Goal: Task Accomplishment & Management: Manage account settings

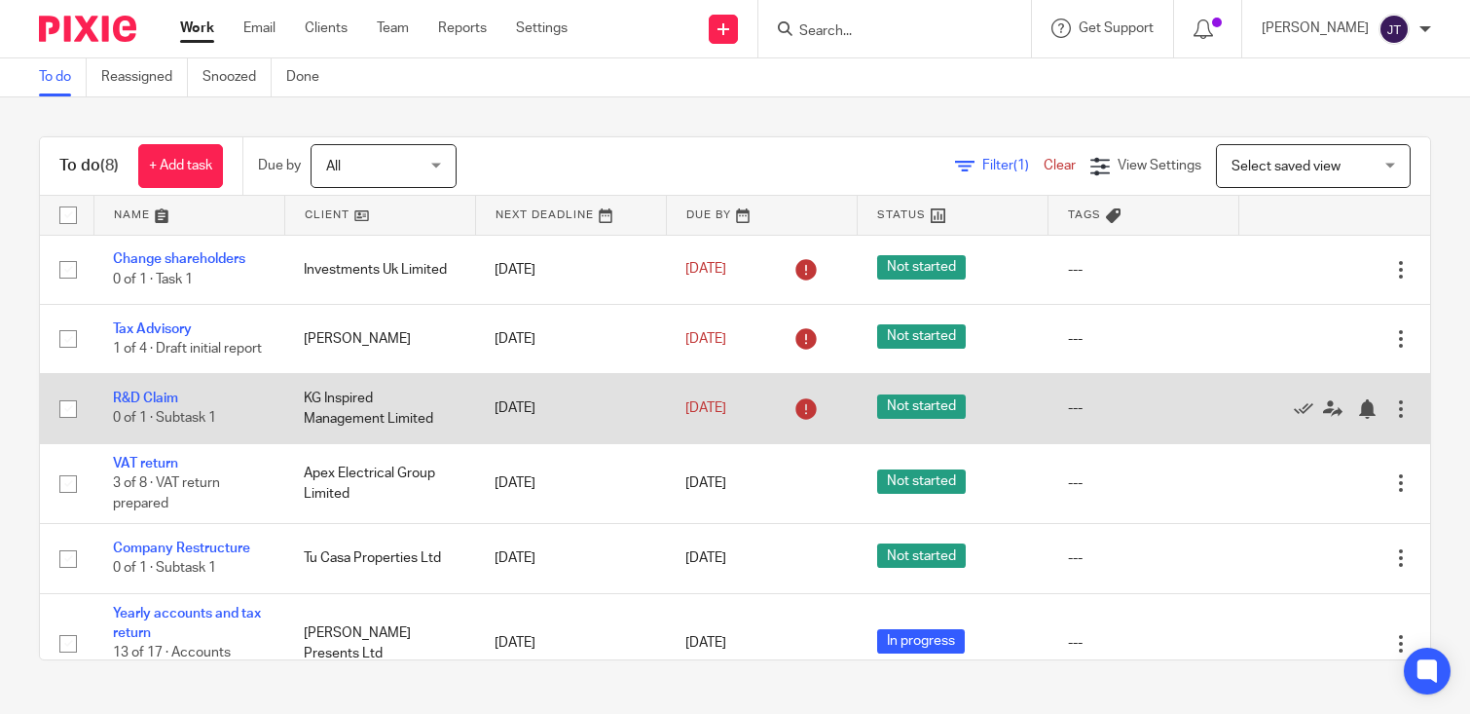
click at [66, 410] on input "checkbox" at bounding box center [68, 408] width 37 height 37
checkbox input "true"
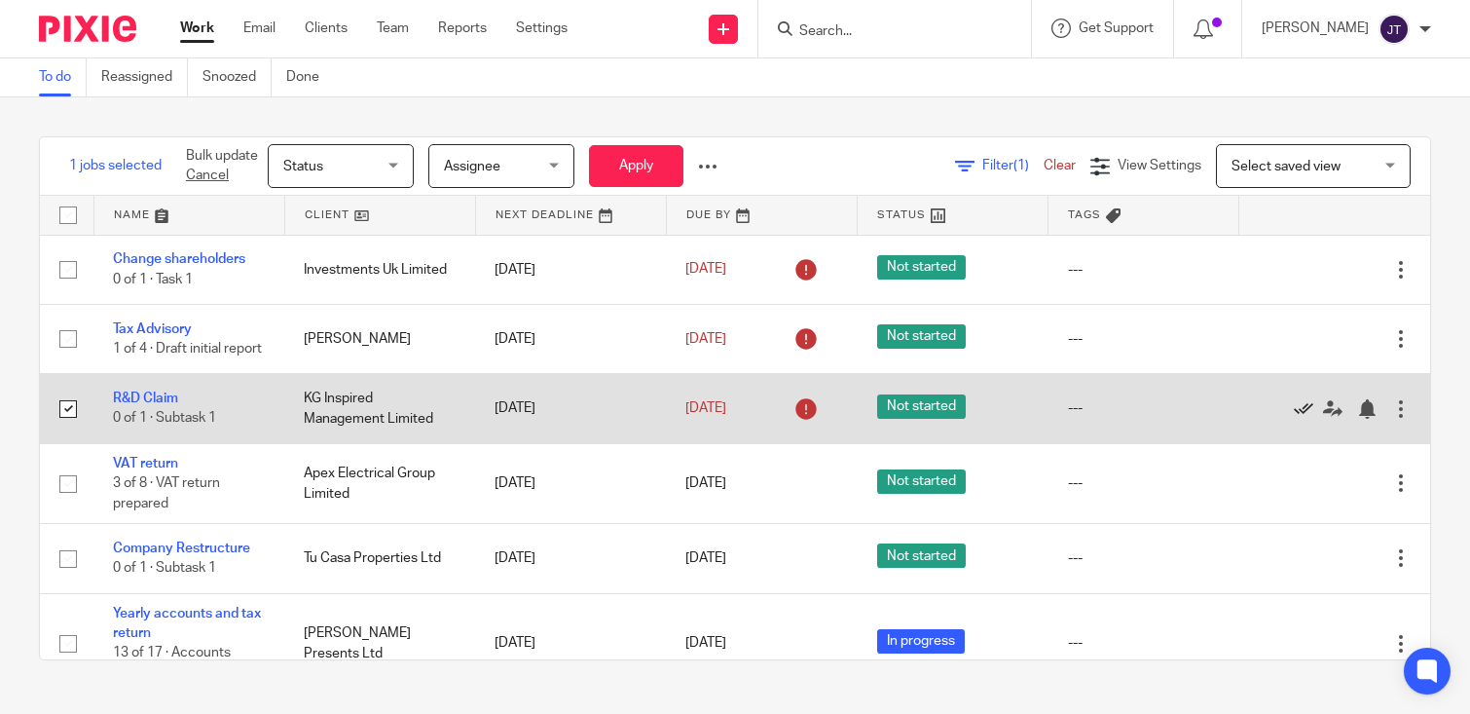
click at [1305, 409] on icon at bounding box center [1303, 408] width 19 height 19
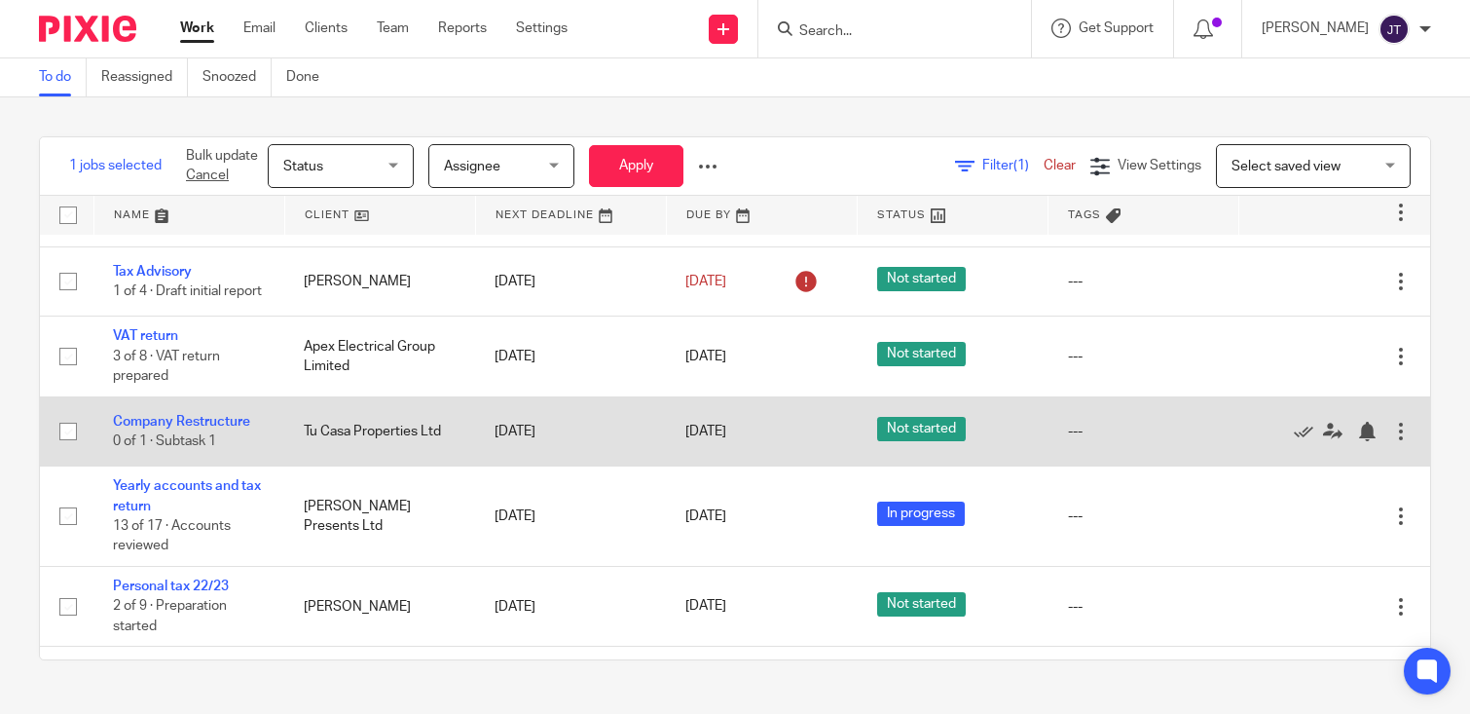
scroll to position [59, 0]
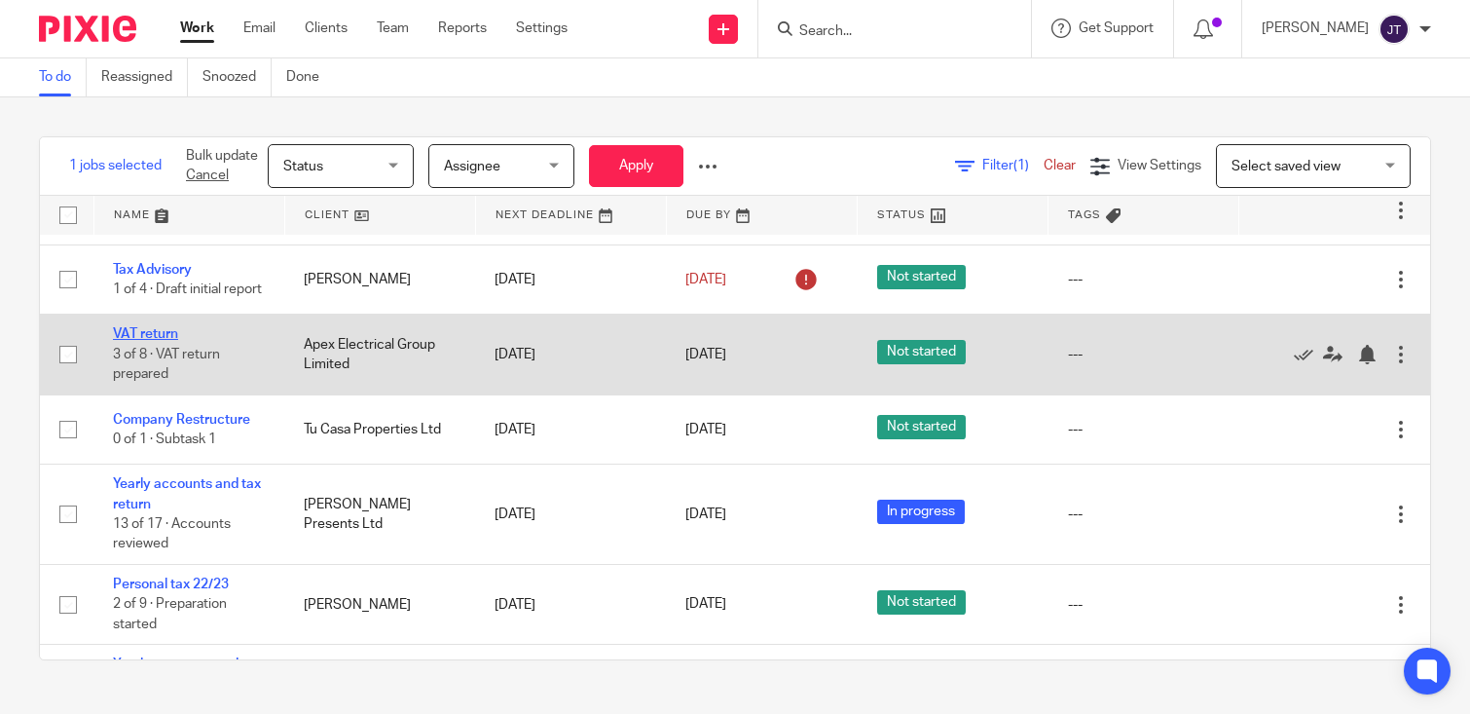
click at [151, 337] on link "VAT return" at bounding box center [145, 334] width 65 height 14
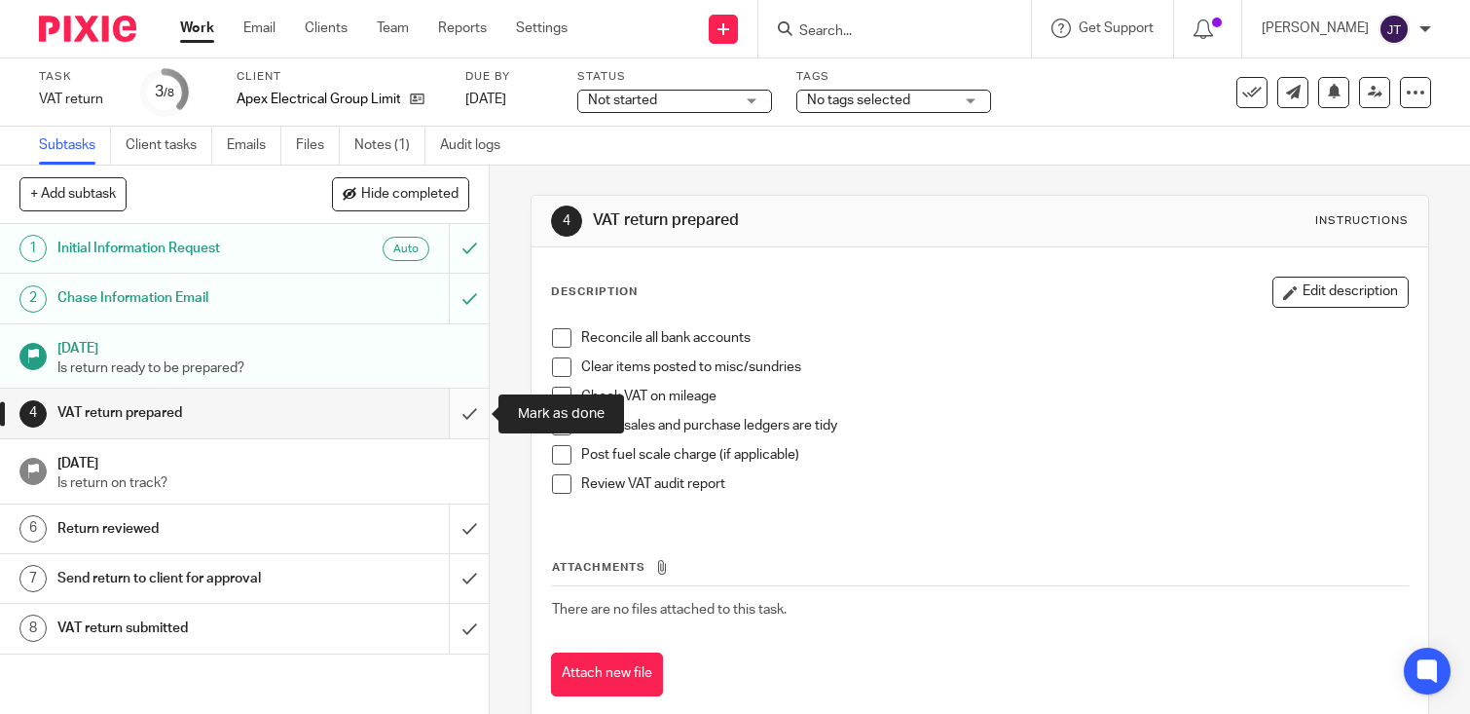
click at [468, 408] on input "submit" at bounding box center [244, 412] width 489 height 49
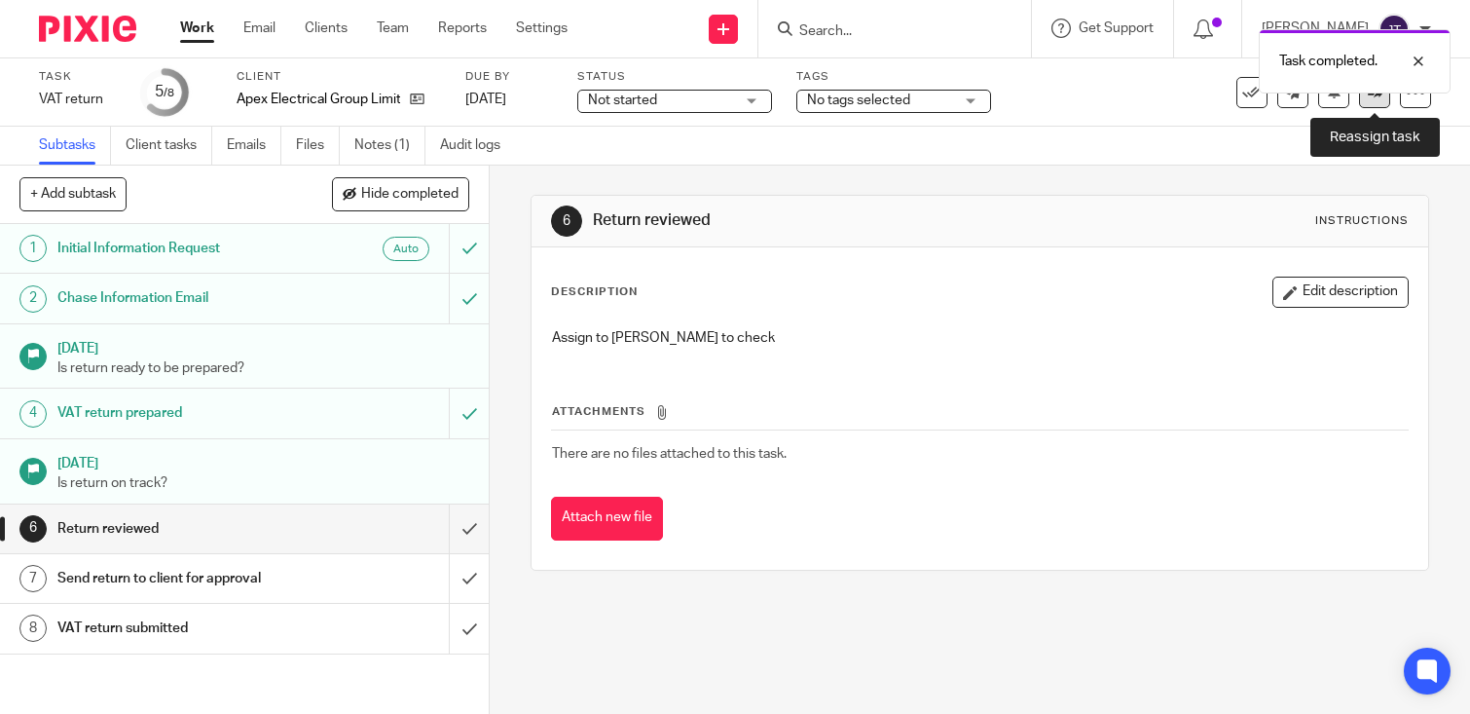
click at [1378, 101] on link at bounding box center [1374, 92] width 31 height 31
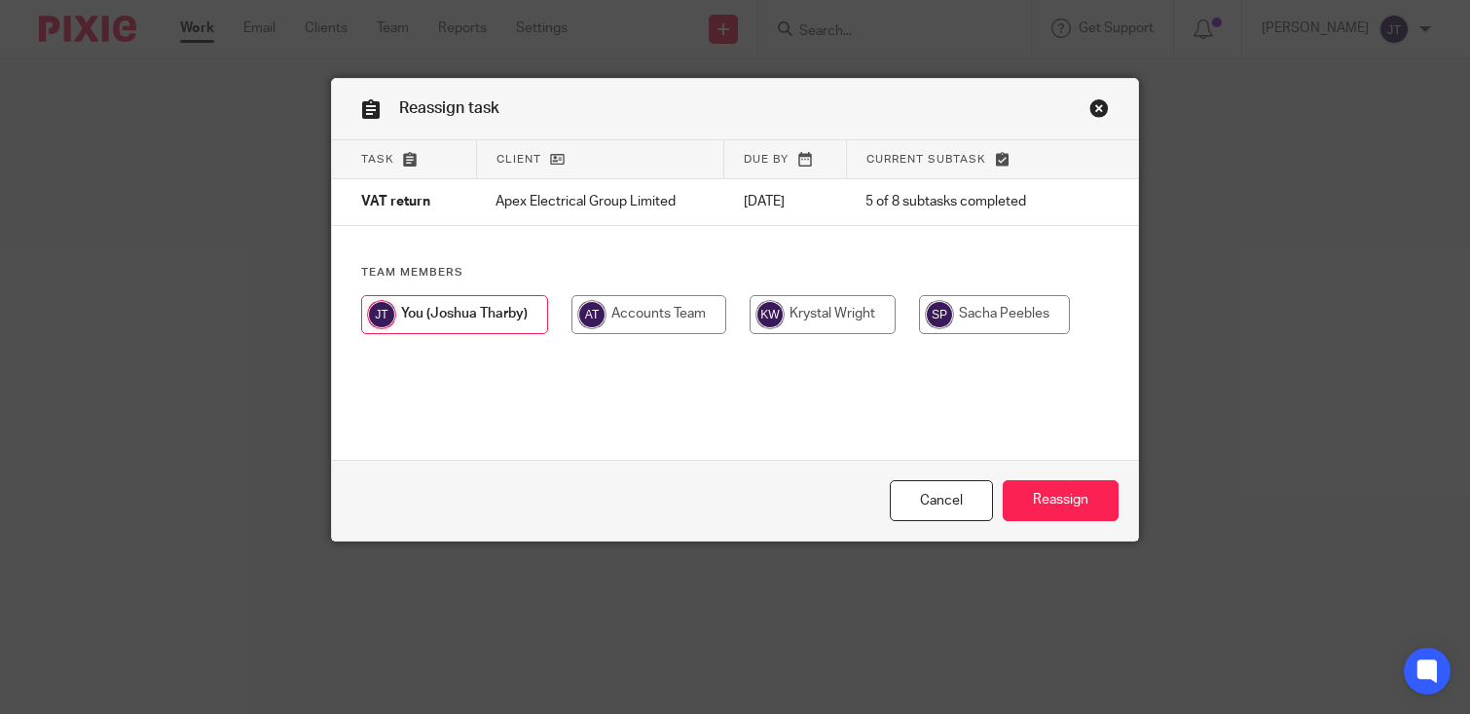
click at [964, 314] on input "radio" at bounding box center [994, 314] width 151 height 39
radio input "true"
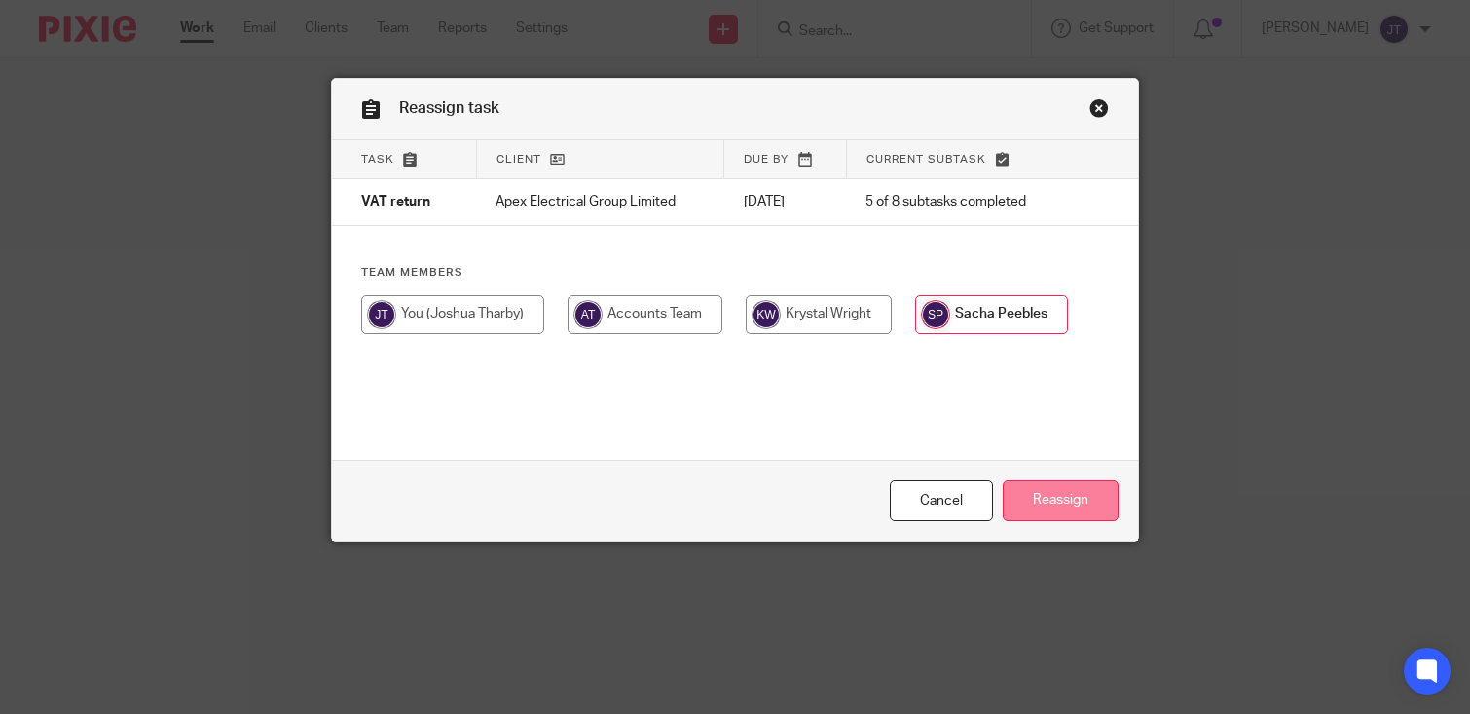
click at [1087, 492] on input "Reassign" at bounding box center [1061, 501] width 116 height 42
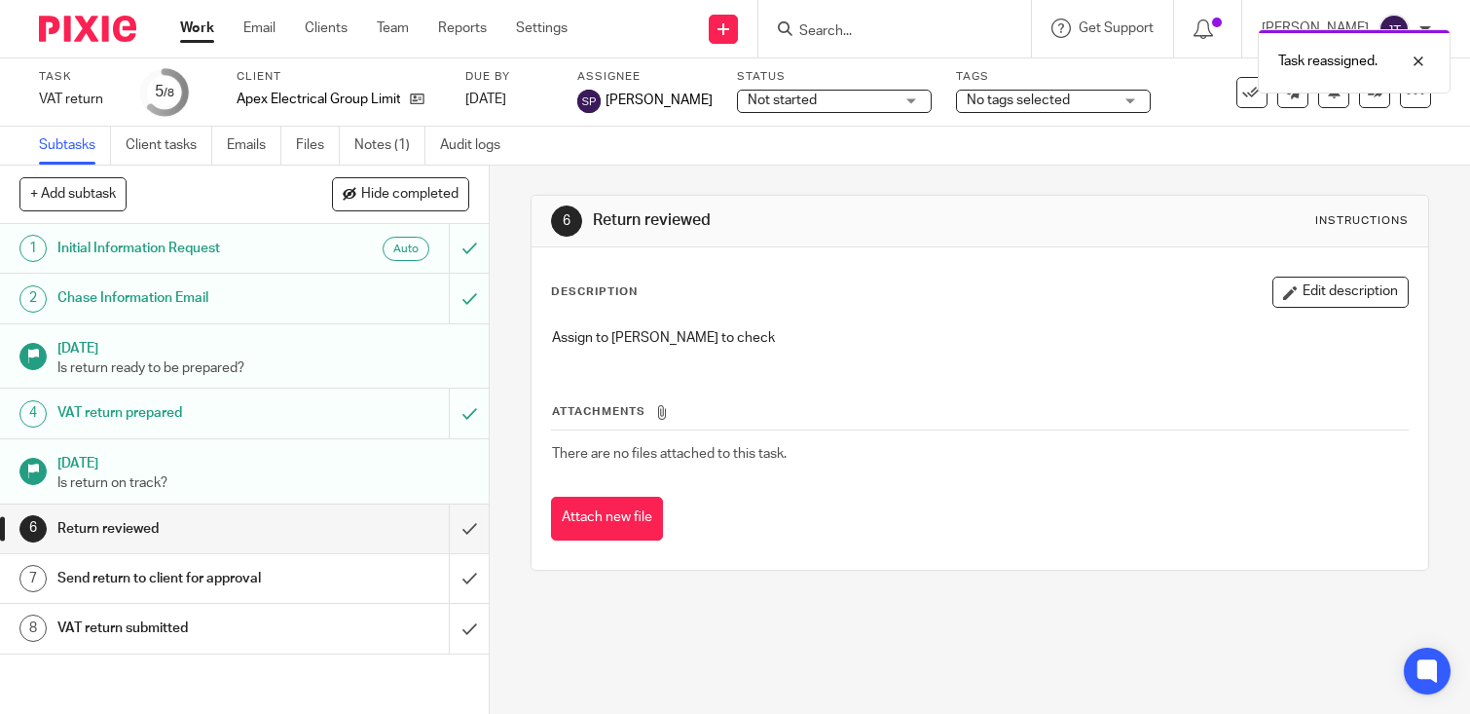
click at [186, 20] on link "Work" at bounding box center [197, 27] width 34 height 19
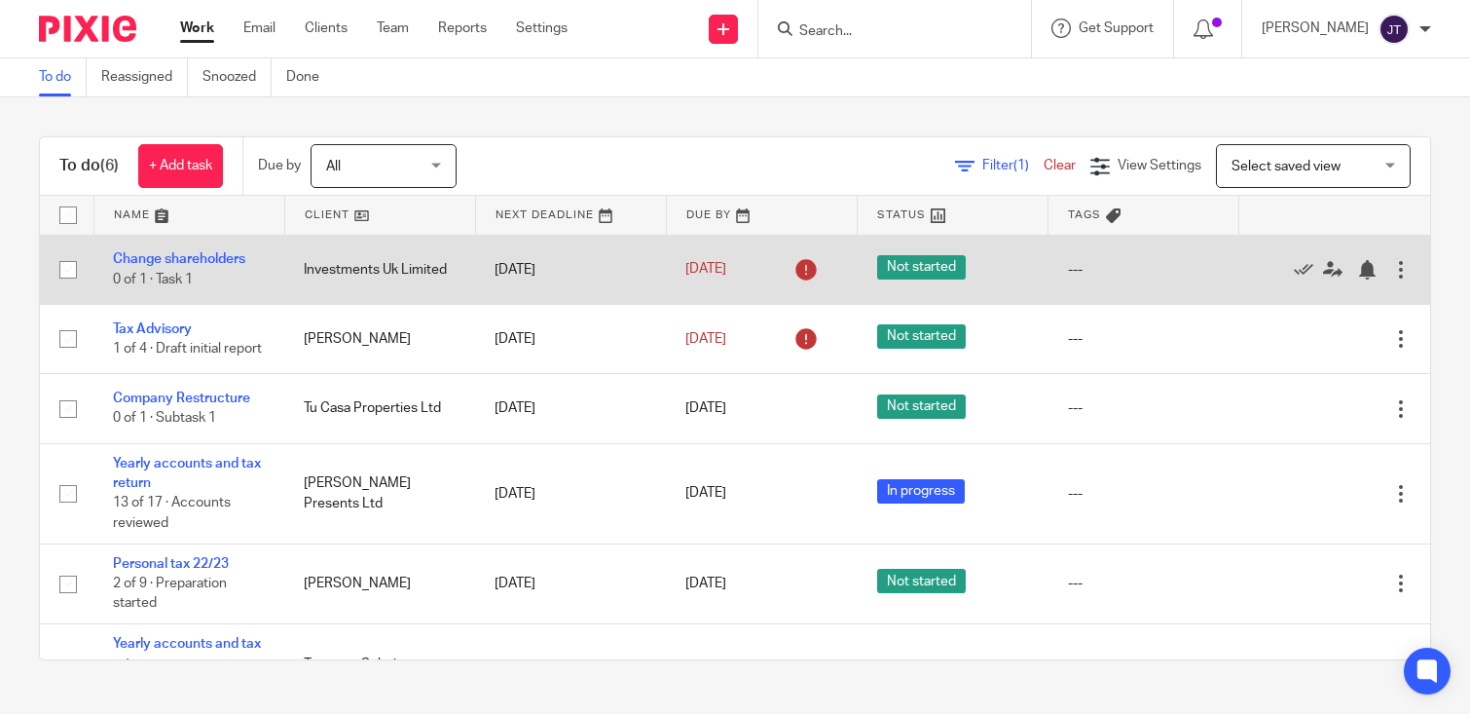
scroll to position [72, 0]
